Goal: Information Seeking & Learning: Learn about a topic

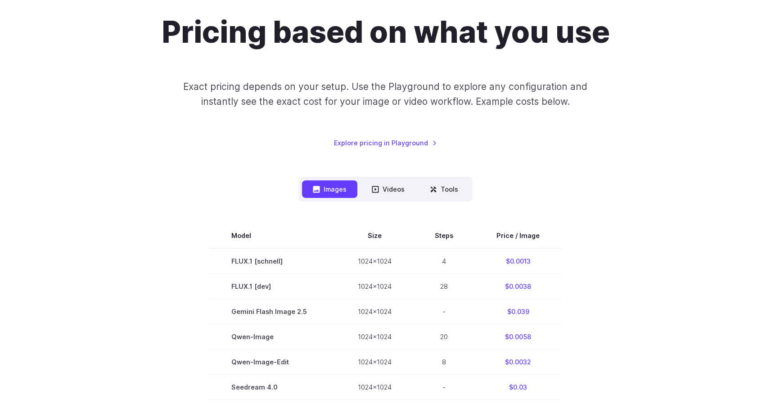
drag, startPoint x: 205, startPoint y: 150, endPoint x: 225, endPoint y: 149, distance: 19.9
click at [206, 150] on div "Pricing based on what you use Exact pricing depends on your setup. Use the Play…" at bounding box center [385, 403] width 627 height 779
click at [644, 169] on div "Pricing based on what you use Exact pricing depends on your setup. Use the Play…" at bounding box center [385, 403] width 627 height 779
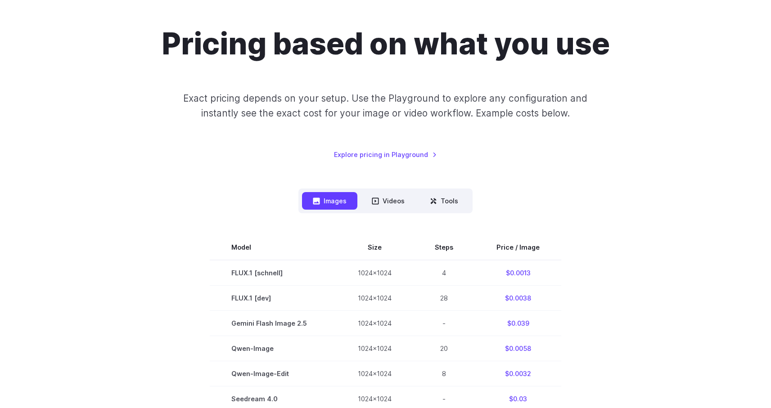
scroll to position [63, 0]
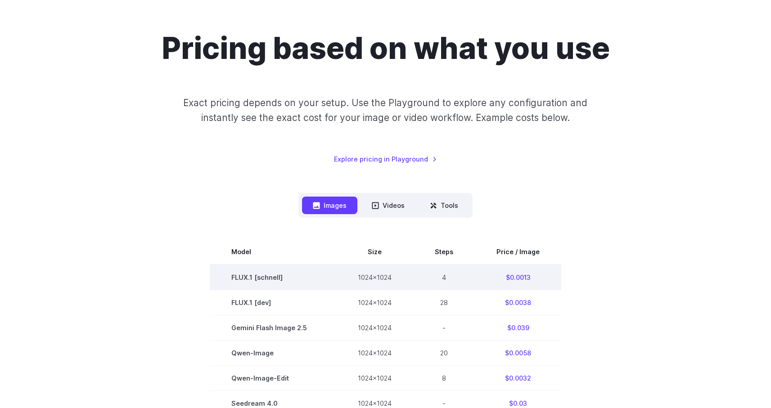
click at [516, 277] on td "$0.0013" at bounding box center [518, 278] width 86 height 26
drag, startPoint x: 538, startPoint y: 278, endPoint x: 225, endPoint y: 272, distance: 313.4
click at [225, 272] on tr "FLUX.1 [[PERSON_NAME]] 1024x1024 4 $0.0013" at bounding box center [386, 278] width 352 height 26
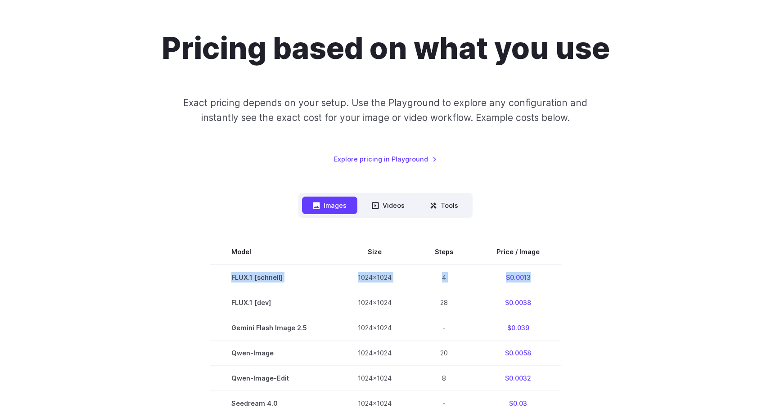
copy tr "FLUX.1 [[PERSON_NAME]] 1024x1024 4 $0.0013"
click at [77, 123] on div "Pricing based on what you use Exact pricing depends on your setup. Use the Play…" at bounding box center [385, 98] width 627 height 134
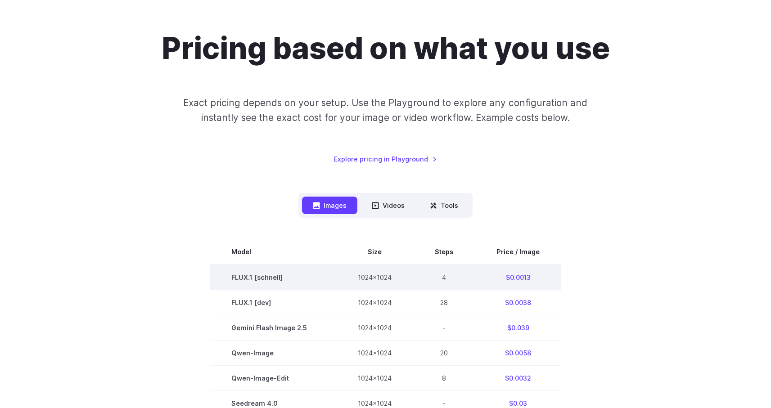
click at [239, 277] on td "FLUX.1 [schnell]" at bounding box center [273, 278] width 127 height 26
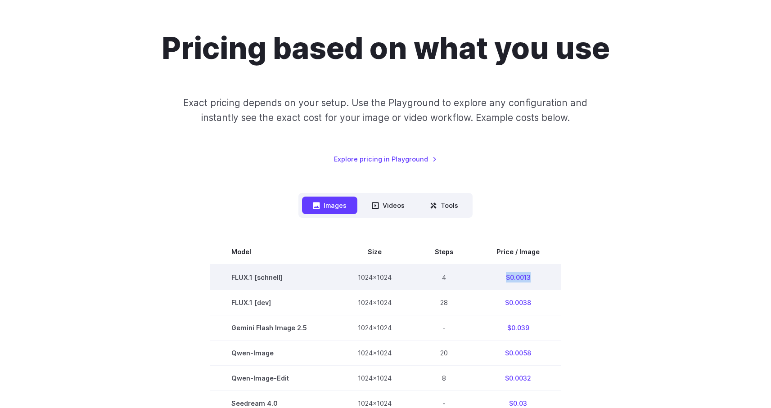
drag, startPoint x: 540, startPoint y: 279, endPoint x: 483, endPoint y: 279, distance: 57.6
click at [483, 279] on td "$0.0013" at bounding box center [518, 278] width 86 height 26
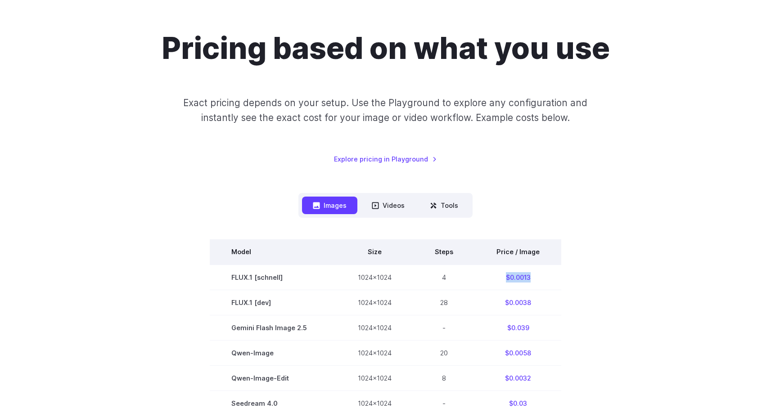
copy td "$0.0013"
